Goal: Navigation & Orientation: Find specific page/section

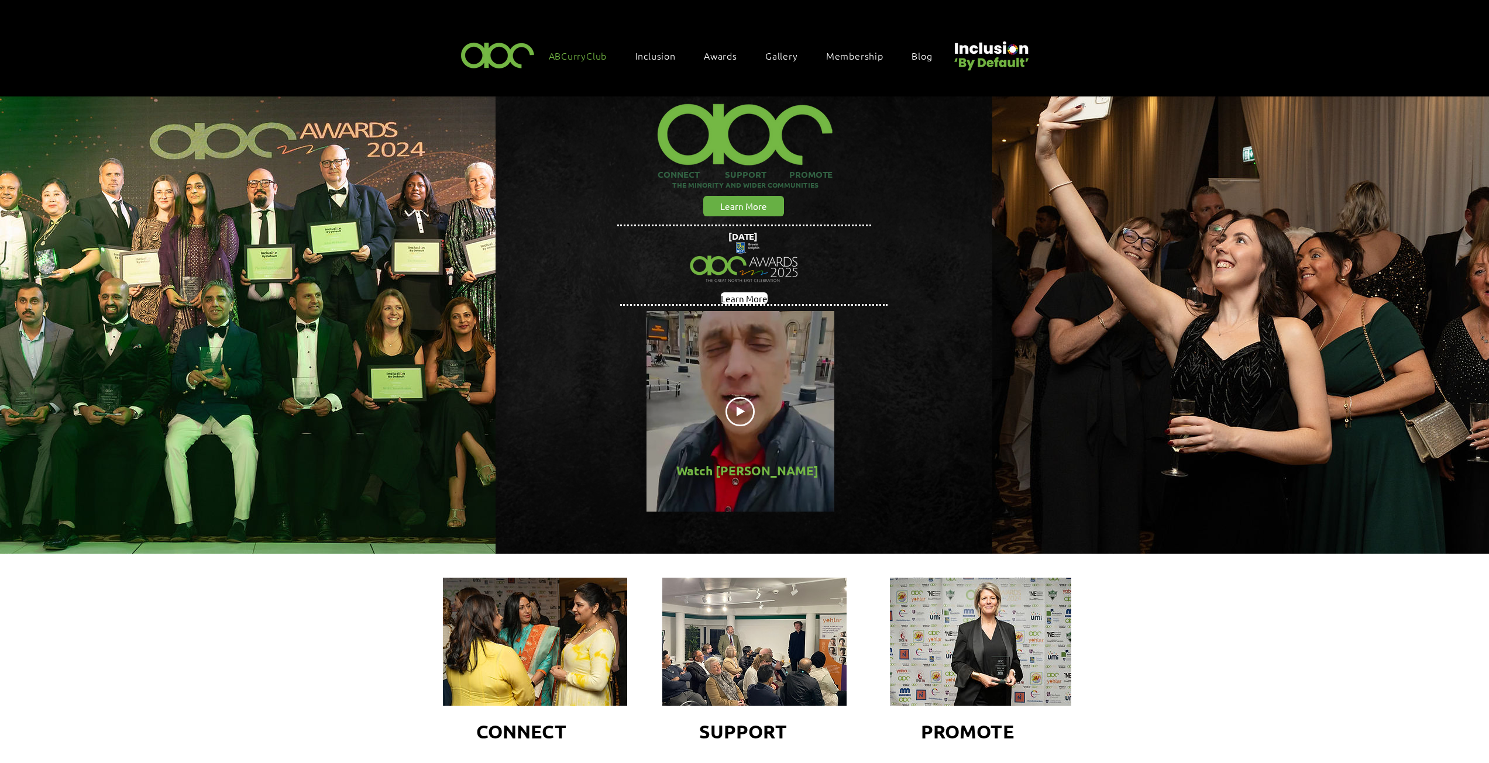
click at [576, 58] on span "ABCurryClub" at bounding box center [578, 55] width 58 height 13
click at [603, 64] on link "ABCurryClub" at bounding box center [584, 55] width 82 height 25
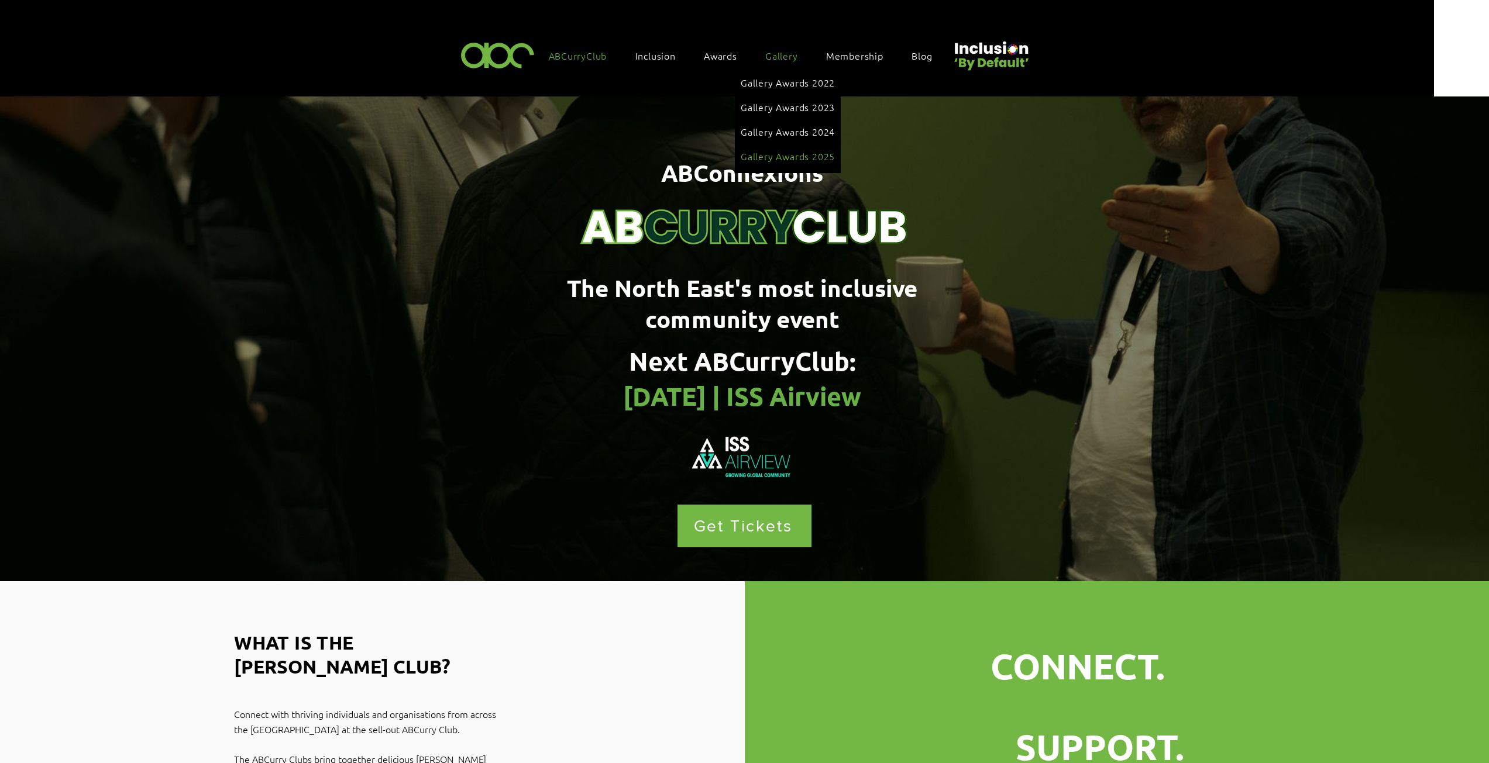
click at [806, 150] on span "Gallery Awards 2025" at bounding box center [787, 156] width 94 height 13
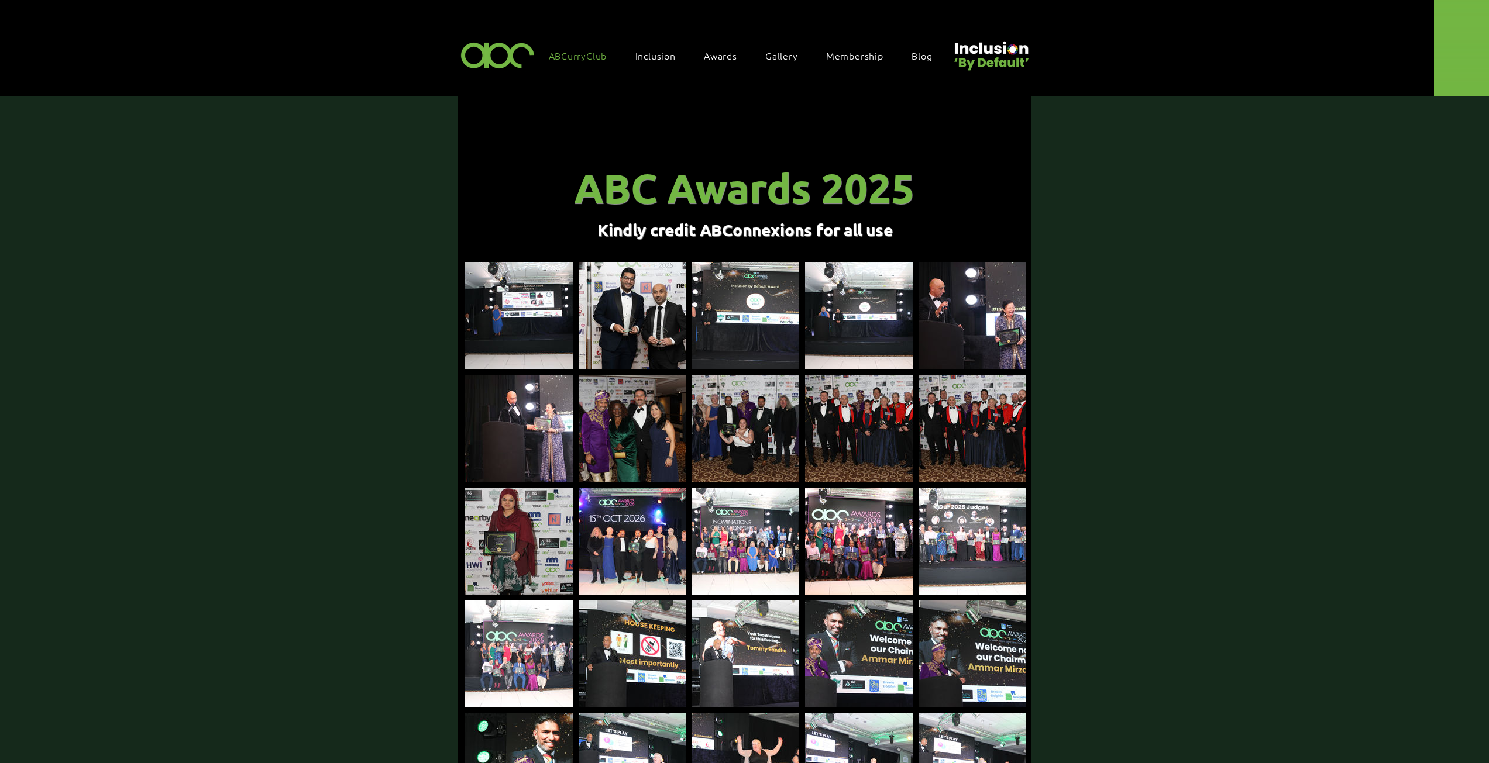
click at [578, 57] on span "ABCurryClub" at bounding box center [578, 55] width 58 height 13
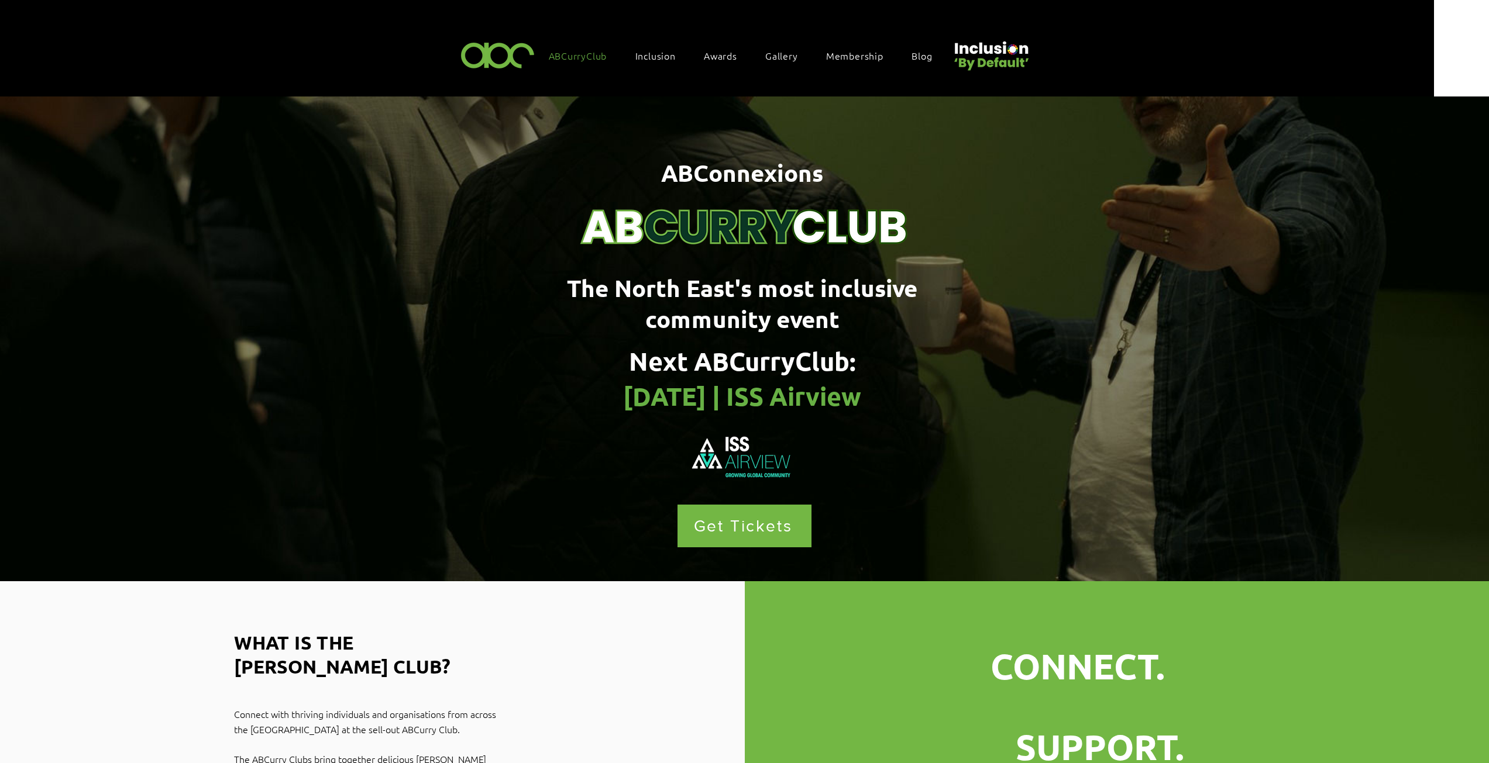
click at [513, 50] on img at bounding box center [497, 54] width 81 height 35
